Goal: Ask a question

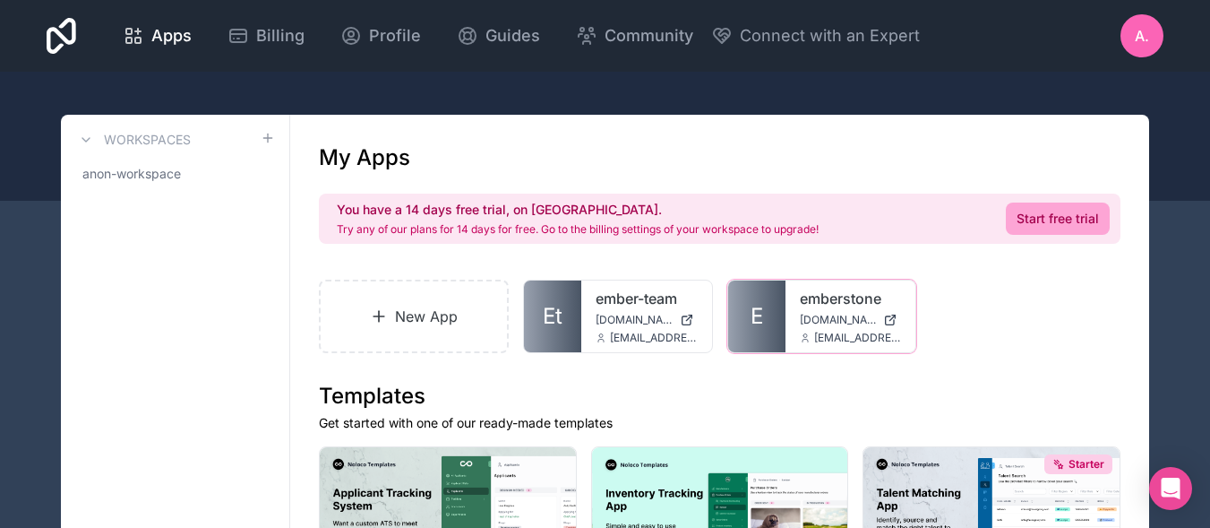
click at [787, 318] on div "emberstone [DOMAIN_NAME] [EMAIL_ADDRESS][DOMAIN_NAME]" at bounding box center [851, 316] width 131 height 72
click at [780, 319] on link "E" at bounding box center [756, 316] width 57 height 72
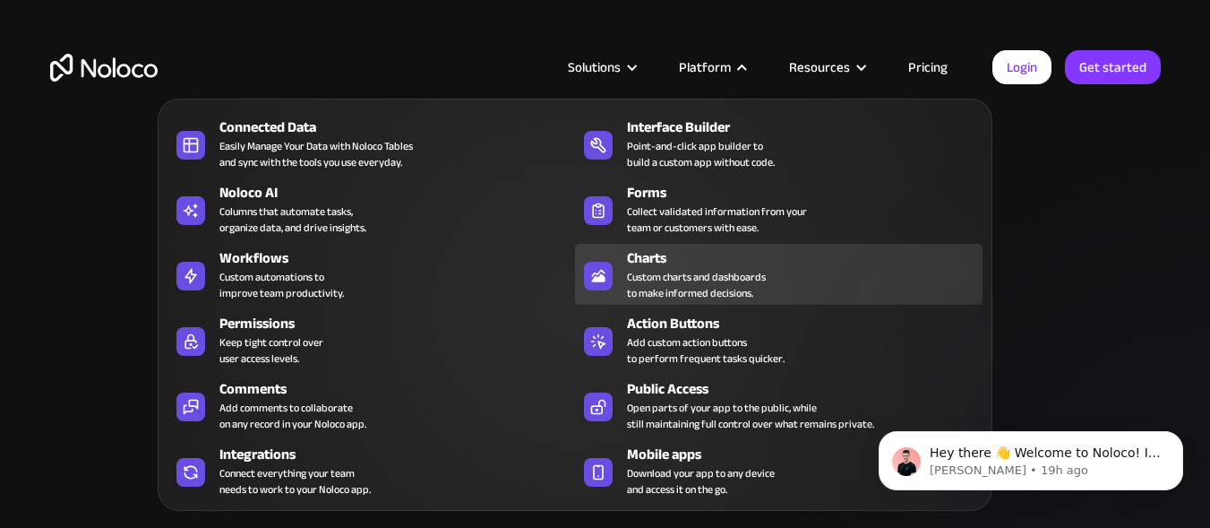
click at [650, 281] on div "Custom charts and dashboards to make informed decisions." at bounding box center [696, 285] width 139 height 32
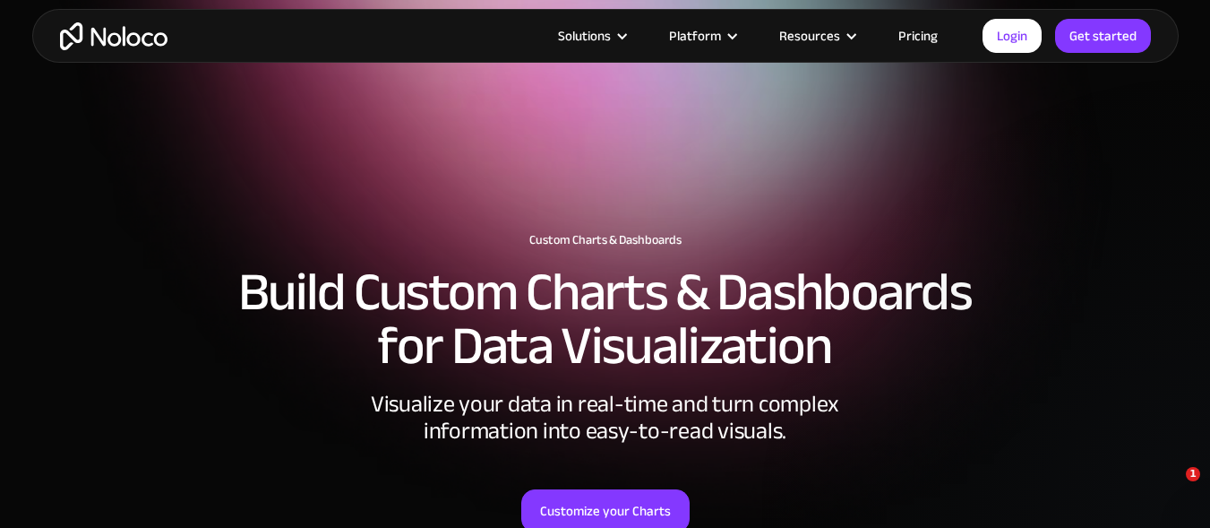
scroll to position [179, 0]
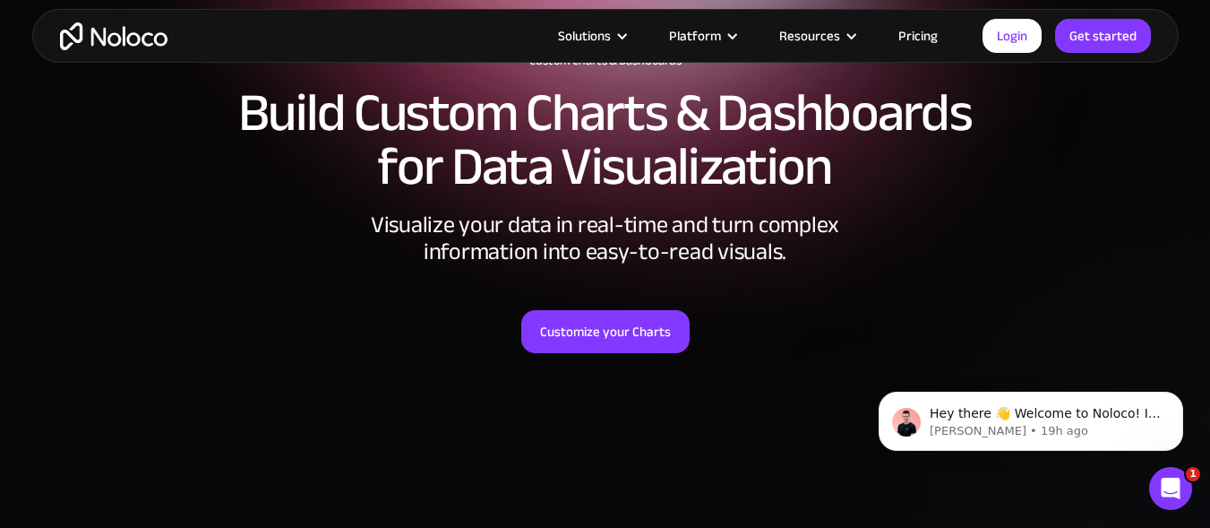
click at [1172, 493] on icon "Open Intercom Messenger" at bounding box center [1172, 489] width 30 height 30
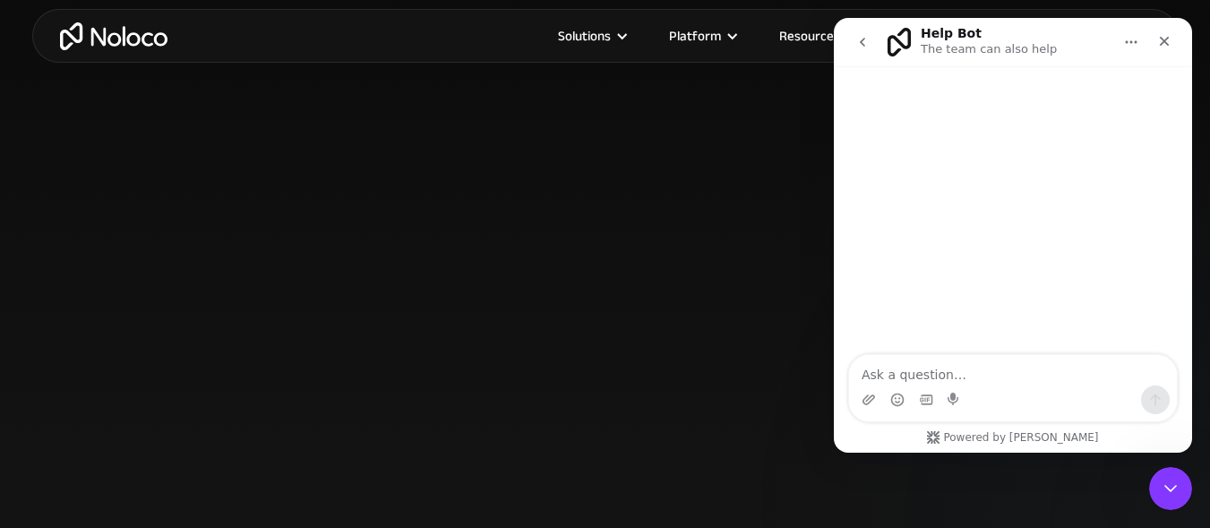
scroll to position [0, 0]
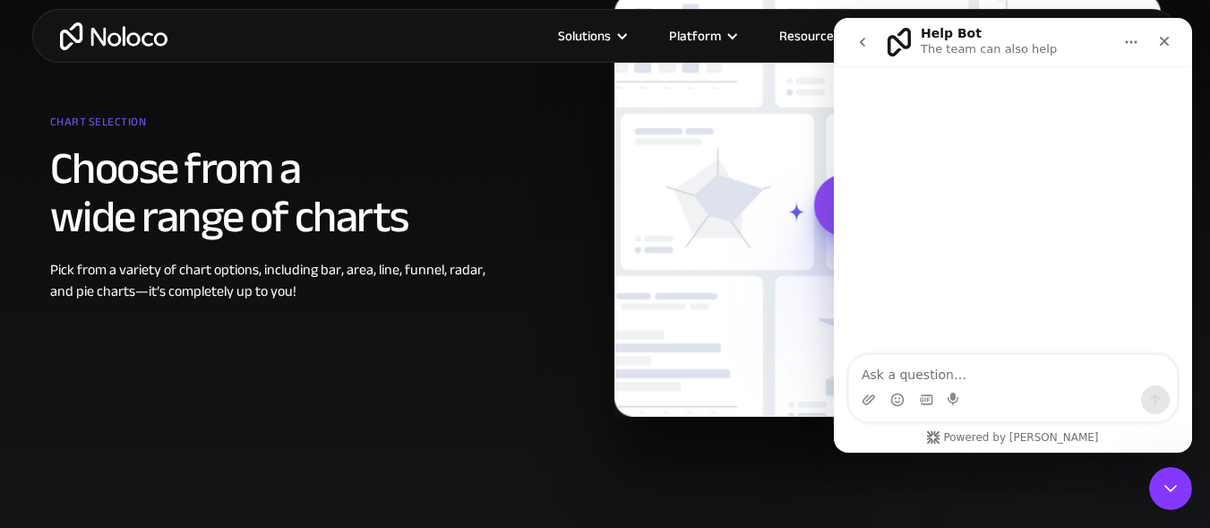
click at [913, 381] on textarea "Ask a question…" at bounding box center [1013, 370] width 328 height 30
type textarea "how do I link data to a chart?"
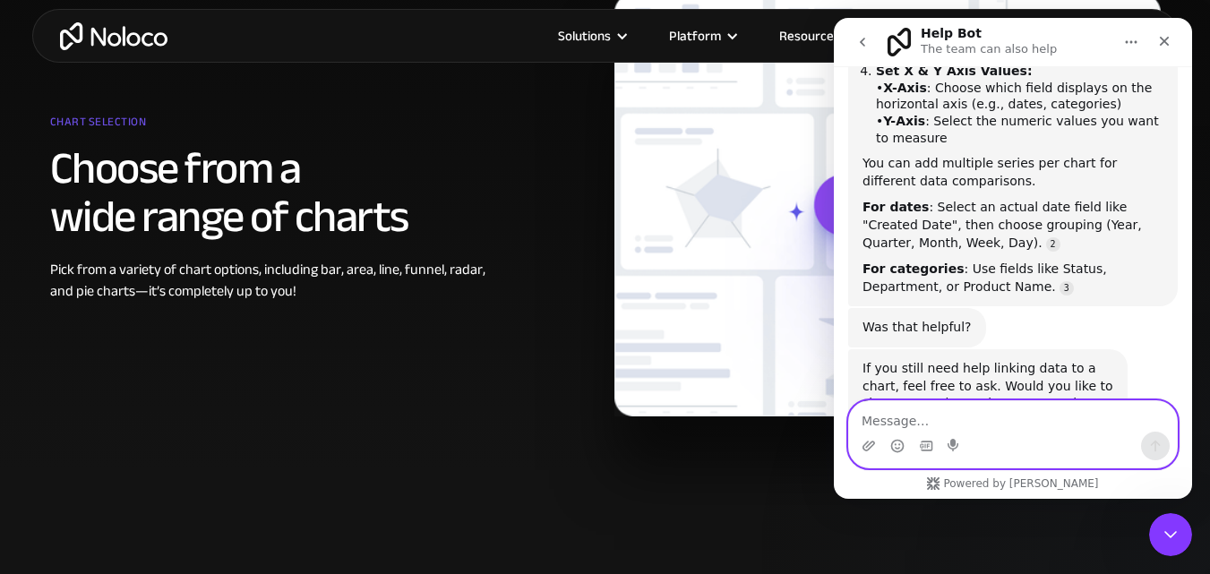
scroll to position [308, 0]
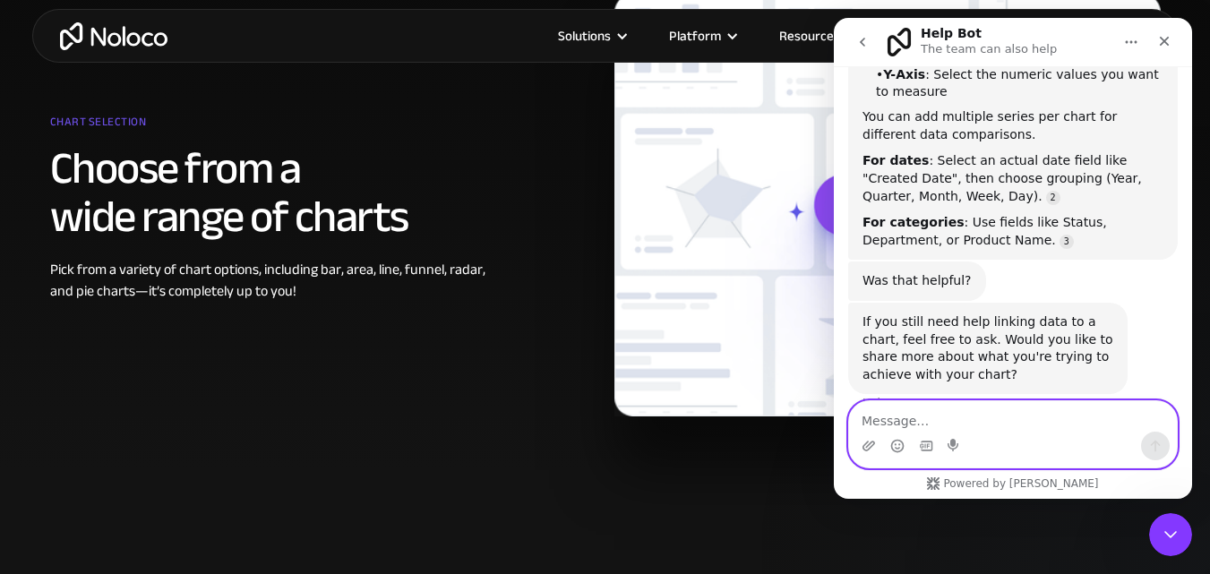
click at [896, 427] on textarea "Message…" at bounding box center [1013, 416] width 328 height 30
click at [995, 428] on textarea "How can I make the caledar" at bounding box center [1013, 416] width 328 height 30
click at [1035, 424] on textarea "How can I make the calendar" at bounding box center [1013, 416] width 328 height 30
click at [951, 425] on textarea "How can I make the calendar" at bounding box center [1013, 416] width 328 height 30
type textarea "How can I make appointments in the calendar"
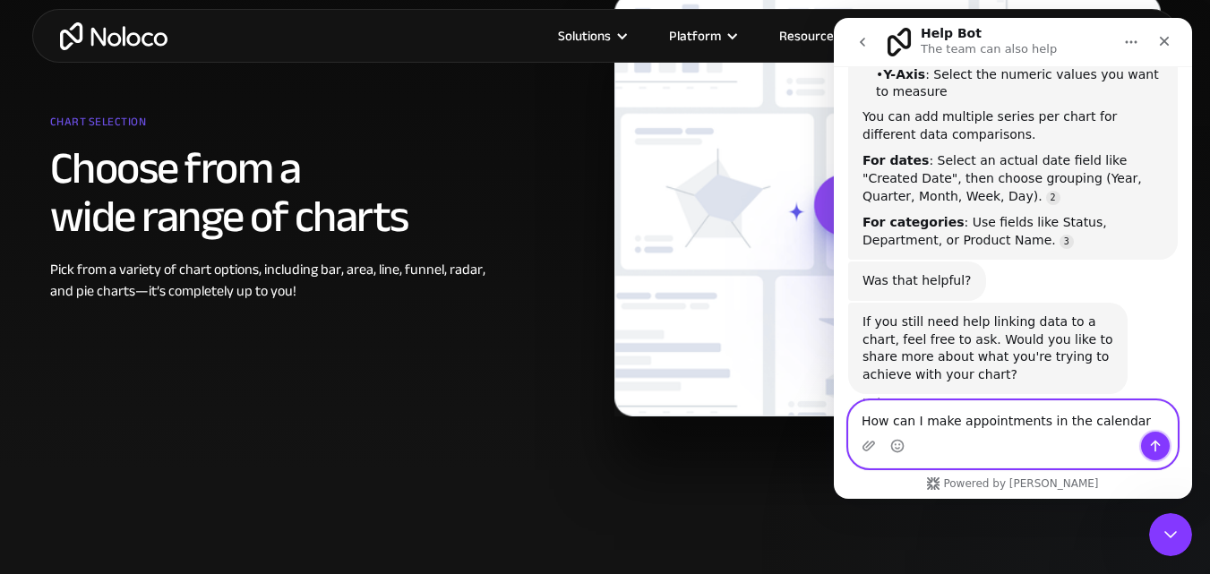
click at [1156, 444] on icon "Send a message…" at bounding box center [1156, 447] width 10 height 12
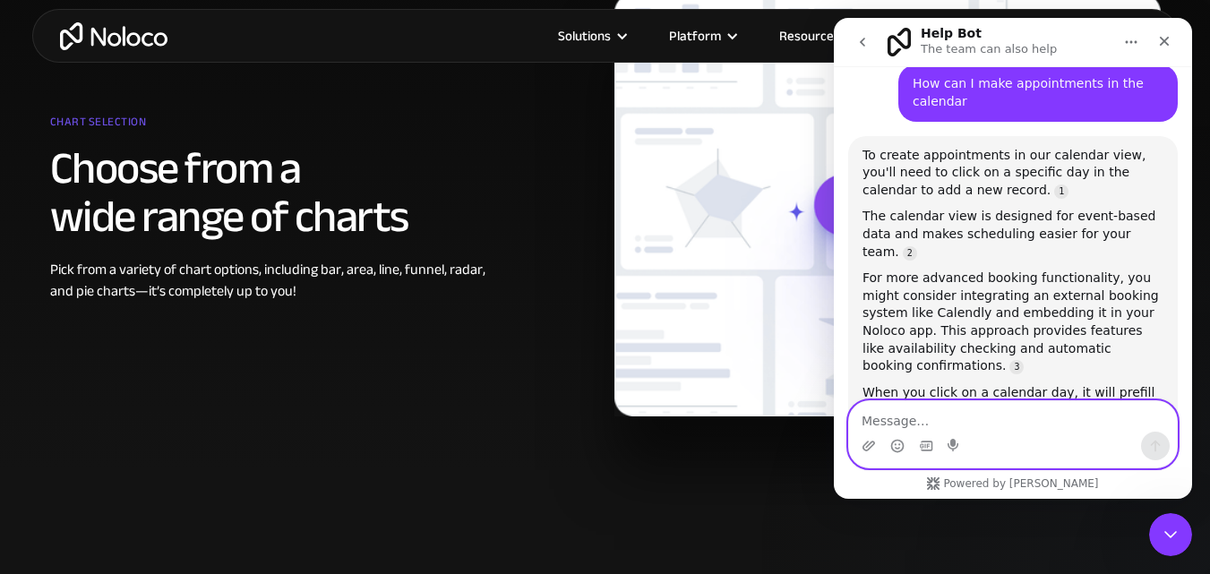
scroll to position [679, 0]
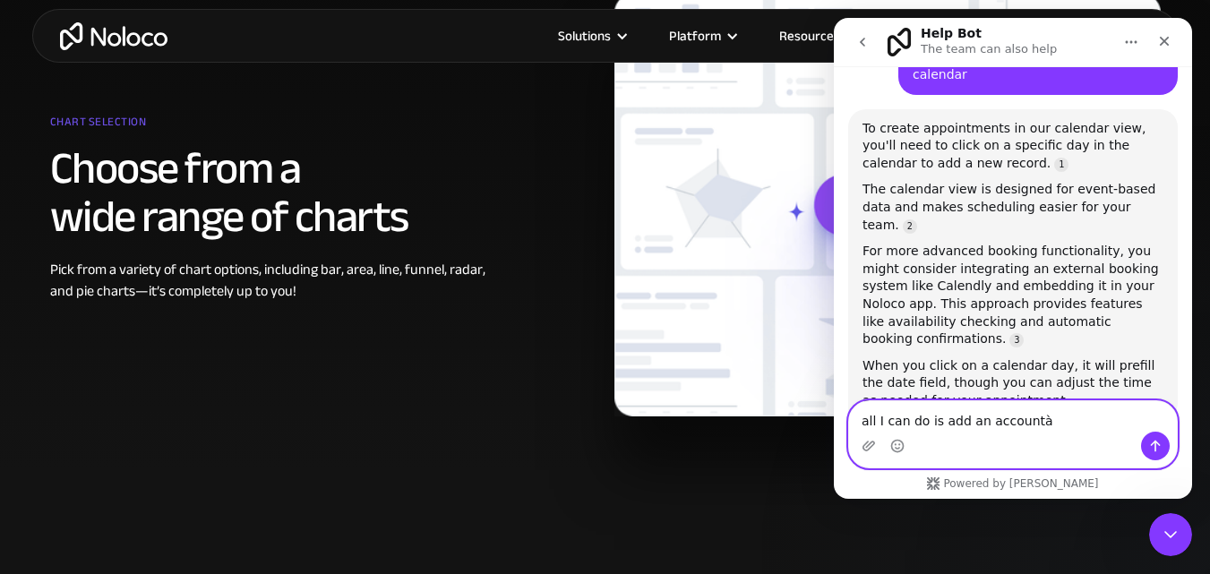
type textarea "all I can do is add an account"
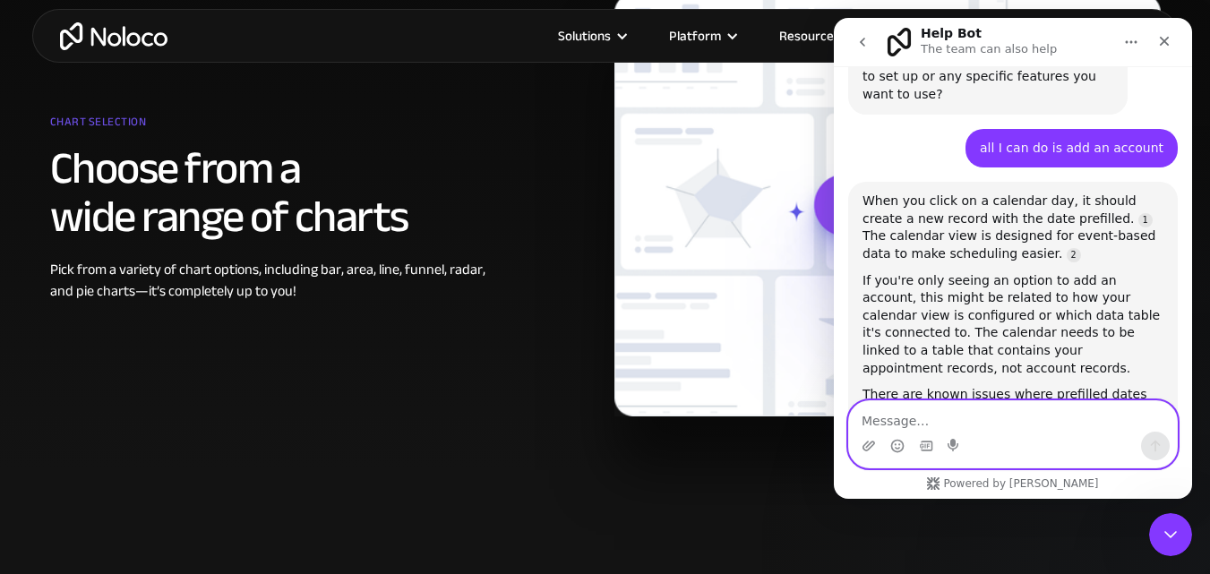
scroll to position [1130, 0]
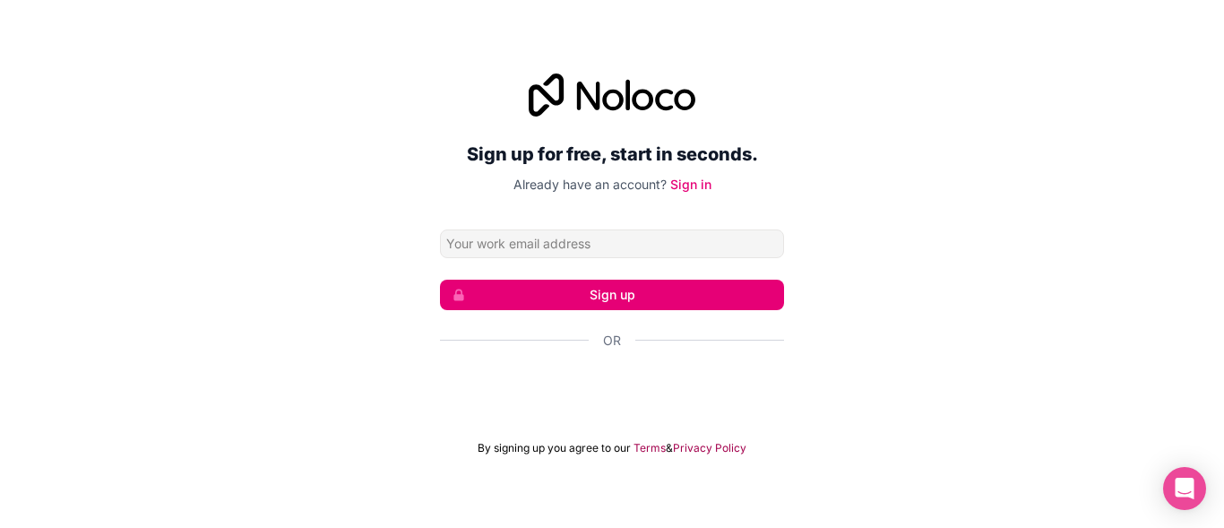
type input "emberstonefinance@gmail.ro"
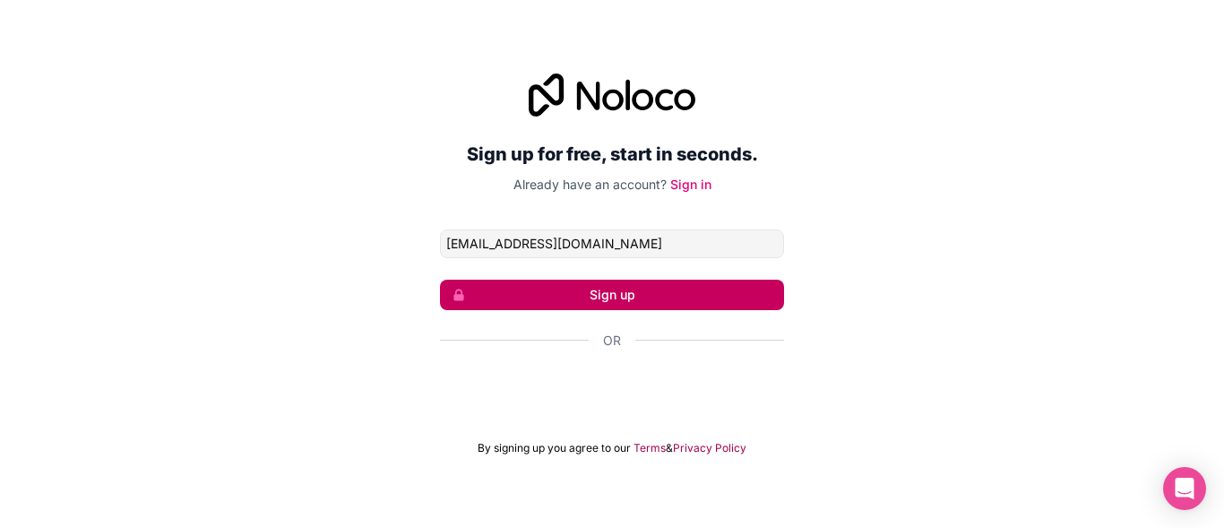
click at [640, 294] on button "Sign up" at bounding box center [612, 295] width 344 height 30
